Goal: Task Accomplishment & Management: Use online tool/utility

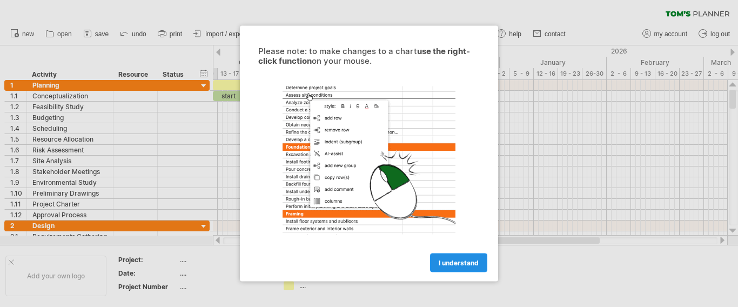
click at [451, 264] on span "I understand" at bounding box center [459, 263] width 40 height 8
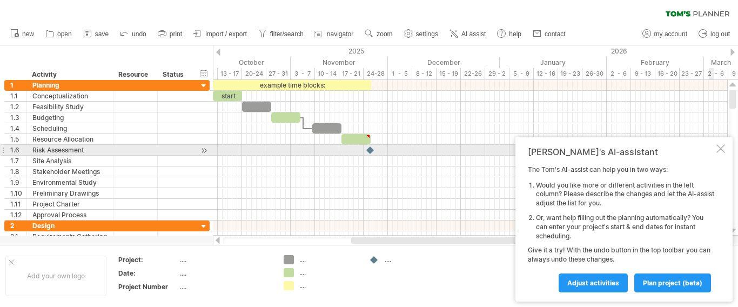
click at [721, 150] on div at bounding box center [720, 148] width 9 height 9
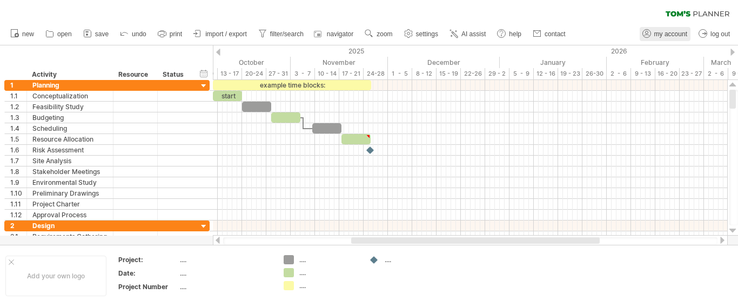
click at [655, 37] on span "my account" at bounding box center [670, 34] width 33 height 8
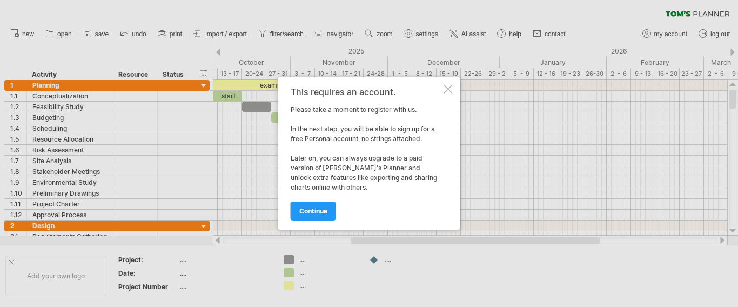
click at [436, 86] on div "This requires an account. Please take a moment to register with us. In the next…" at bounding box center [369, 153] width 182 height 152
click at [451, 93] on div at bounding box center [448, 89] width 9 height 9
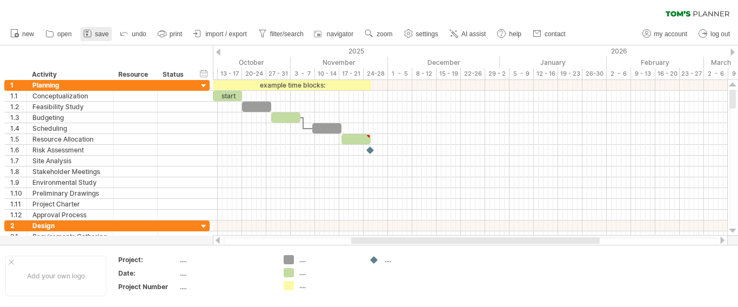
click at [95, 37] on span "save" at bounding box center [102, 34] width 14 height 8
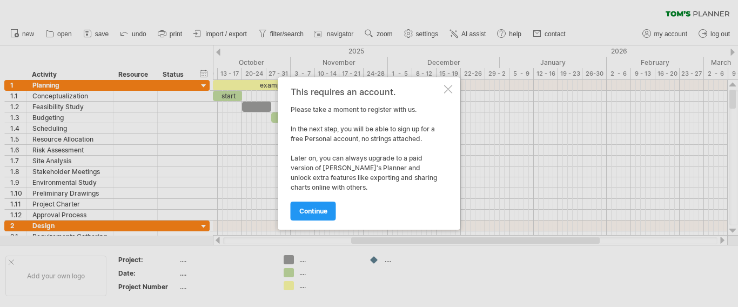
click at [298, 205] on link "continue" at bounding box center [313, 210] width 45 height 19
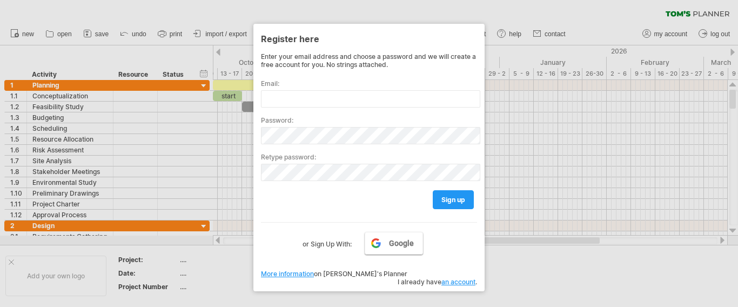
click at [387, 245] on link "Google" at bounding box center [394, 243] width 58 height 23
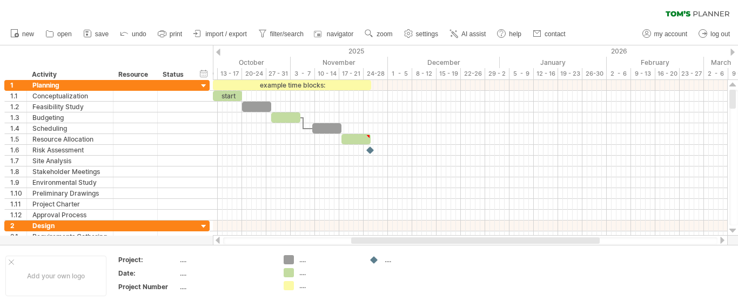
drag, startPoint x: 96, startPoint y: 35, endPoint x: 86, endPoint y: 39, distance: 11.1
click at [95, 36] on span "save" at bounding box center [102, 34] width 14 height 8
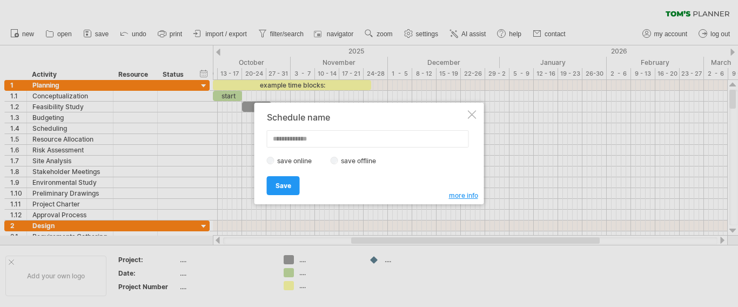
drag, startPoint x: 475, startPoint y: 111, endPoint x: 354, endPoint y: 116, distance: 121.6
click at [354, 116] on div "Schedule name save online save offline more info Save Save Save schedules onlin…" at bounding box center [366, 153] width 199 height 82
click at [363, 139] on input "text" at bounding box center [368, 138] width 202 height 17
type input "******"
click at [353, 157] on label "save offline" at bounding box center [361, 161] width 47 height 8
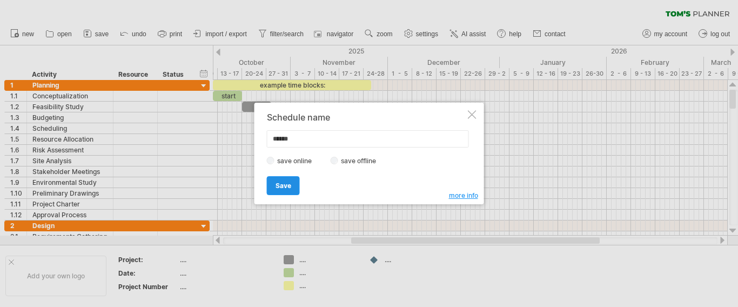
click at [287, 193] on link "Save" at bounding box center [283, 185] width 33 height 19
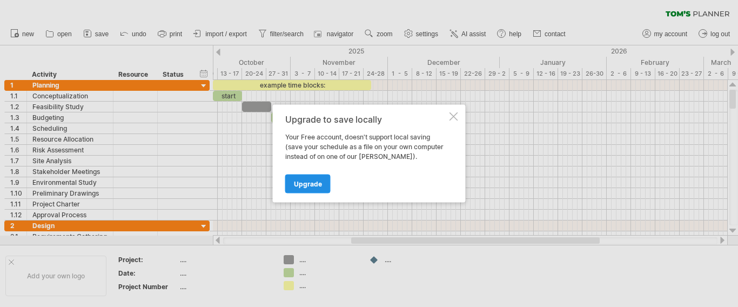
click at [305, 188] on link "Upgrade" at bounding box center [307, 183] width 45 height 19
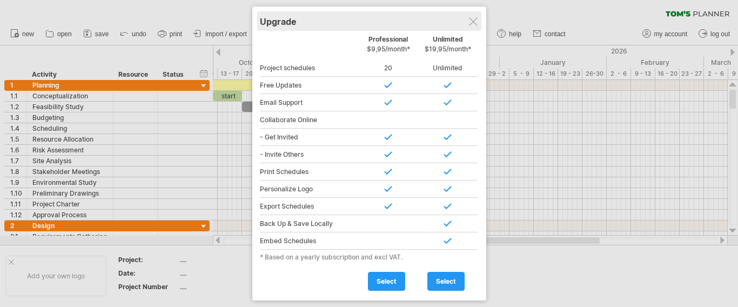
click at [472, 17] on div "Upgrade" at bounding box center [369, 20] width 219 height 19
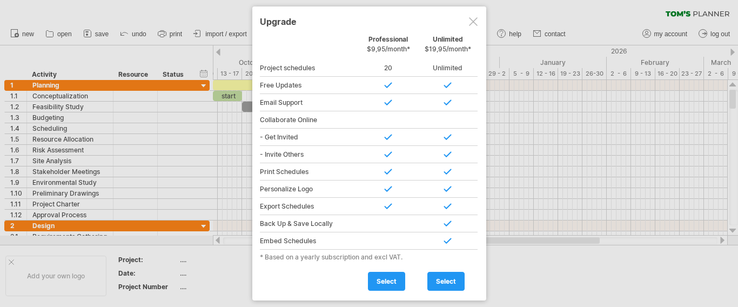
click at [476, 22] on div at bounding box center [473, 21] width 9 height 9
